Goal: Task Accomplishment & Management: Manage account settings

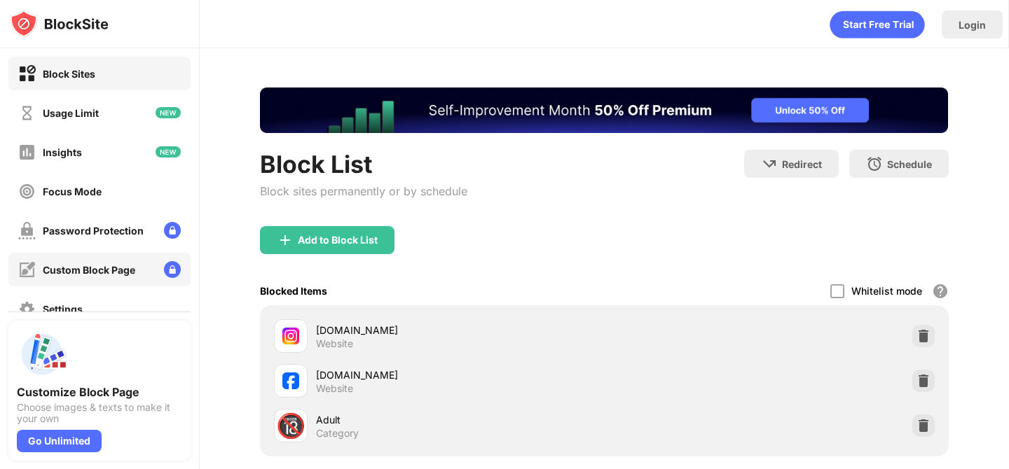
scroll to position [146, 0]
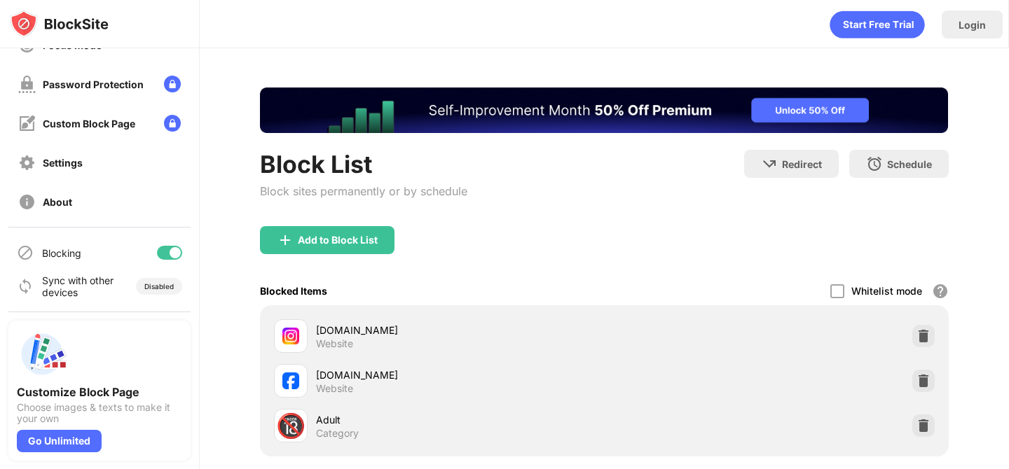
click at [171, 254] on div at bounding box center [175, 252] width 11 height 11
click at [156, 253] on div "Blocking" at bounding box center [99, 253] width 182 height 34
click at [161, 251] on div at bounding box center [163, 252] width 11 height 11
